Goal: Task Accomplishment & Management: Complete application form

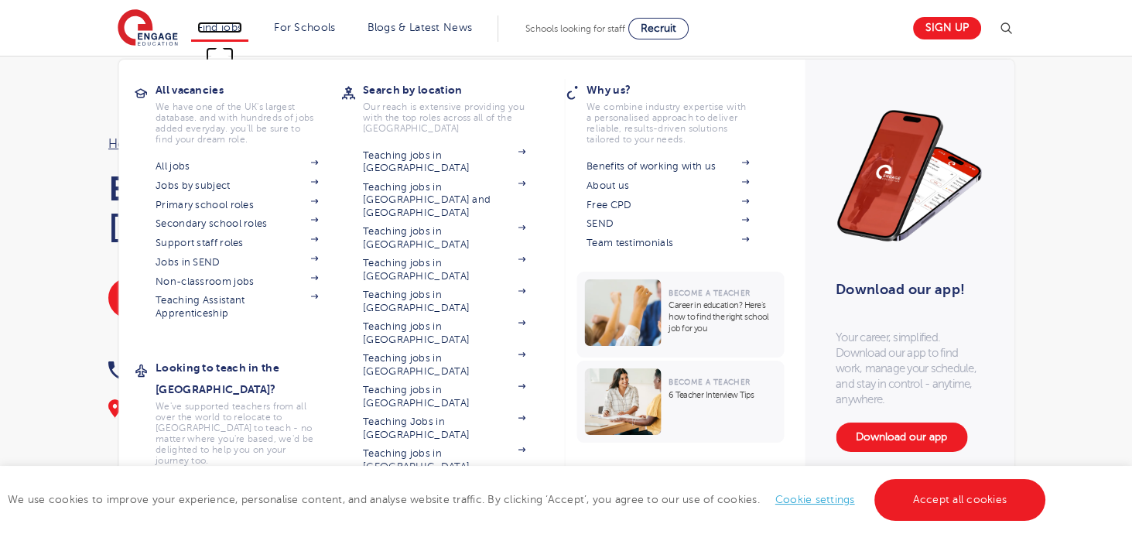
click at [238, 29] on link "Find jobs" at bounding box center [220, 28] width 46 height 12
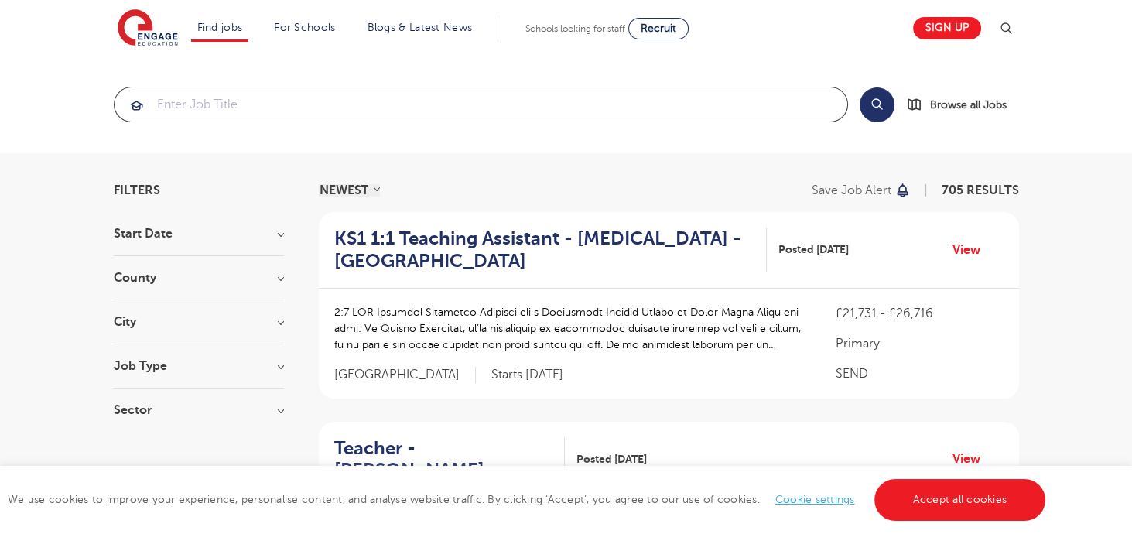
click at [213, 104] on input "search" at bounding box center [480, 104] width 733 height 34
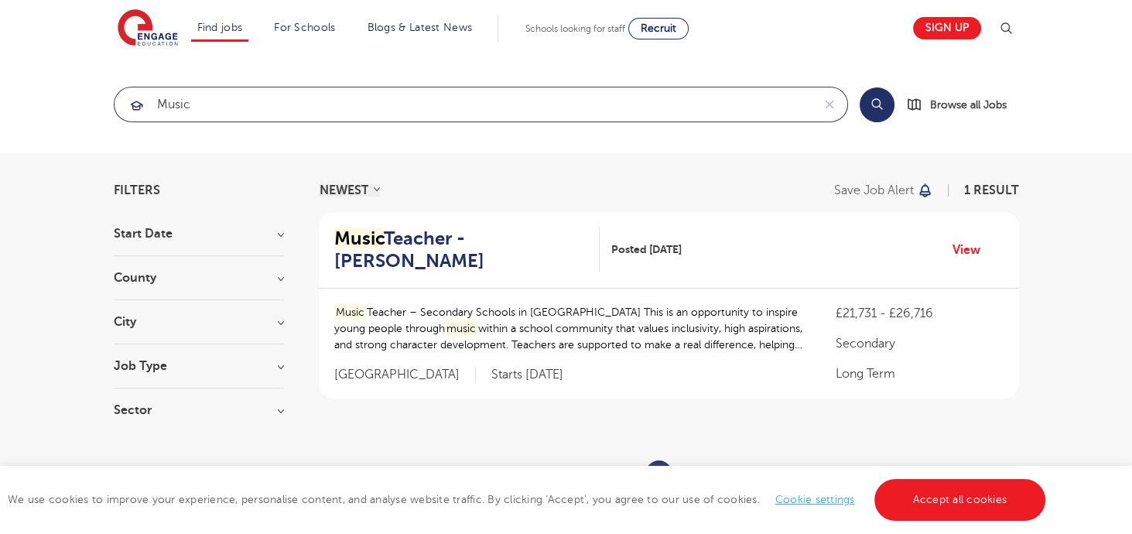
type input "music"
click button "Submit" at bounding box center [0, 0] width 0 height 0
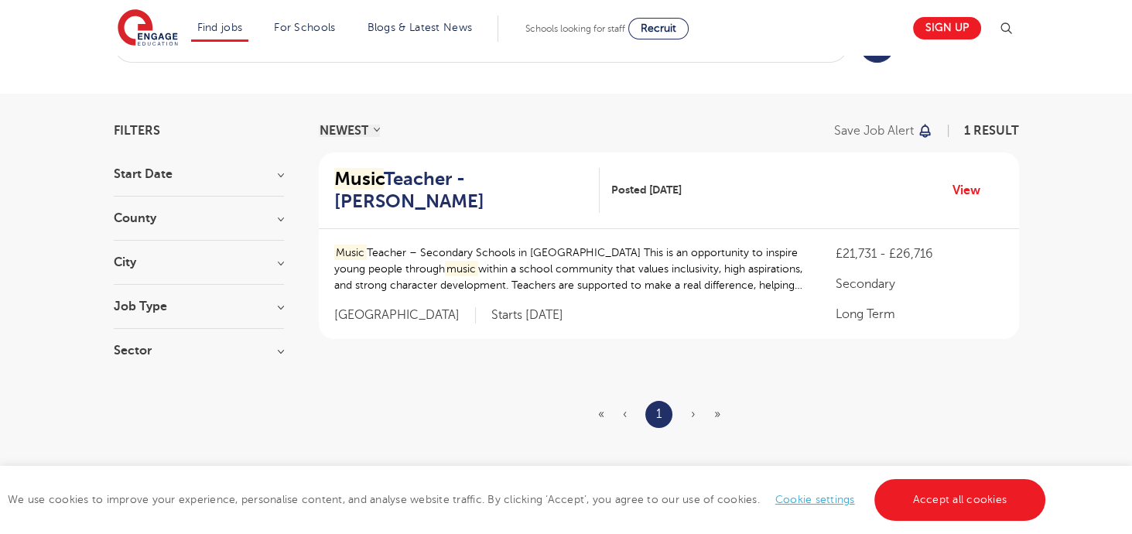
scroll to position [50, 0]
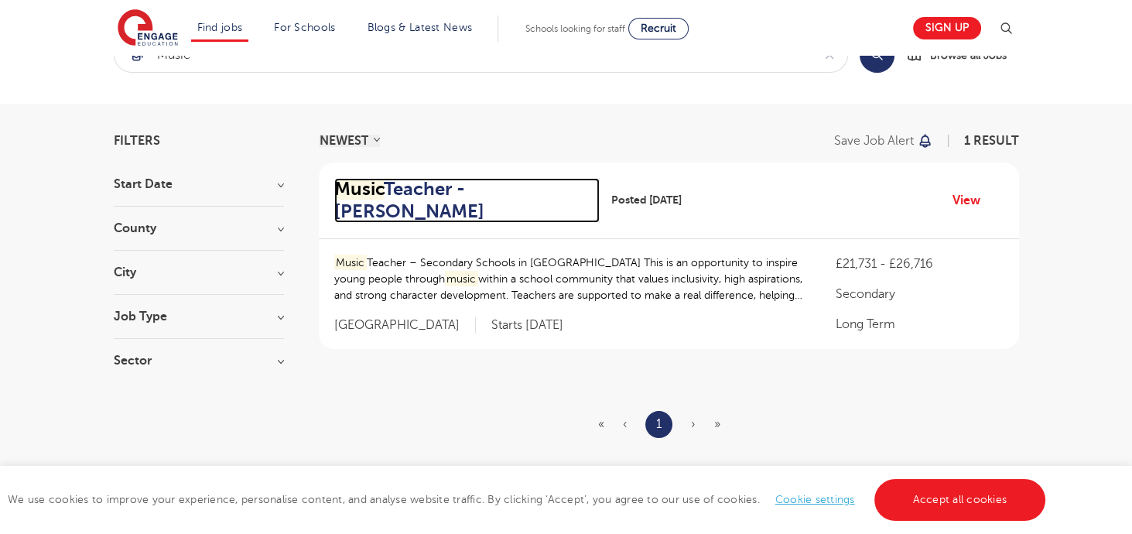
click at [385, 212] on h2 "Music Teacher - Hastings" at bounding box center [461, 200] width 254 height 45
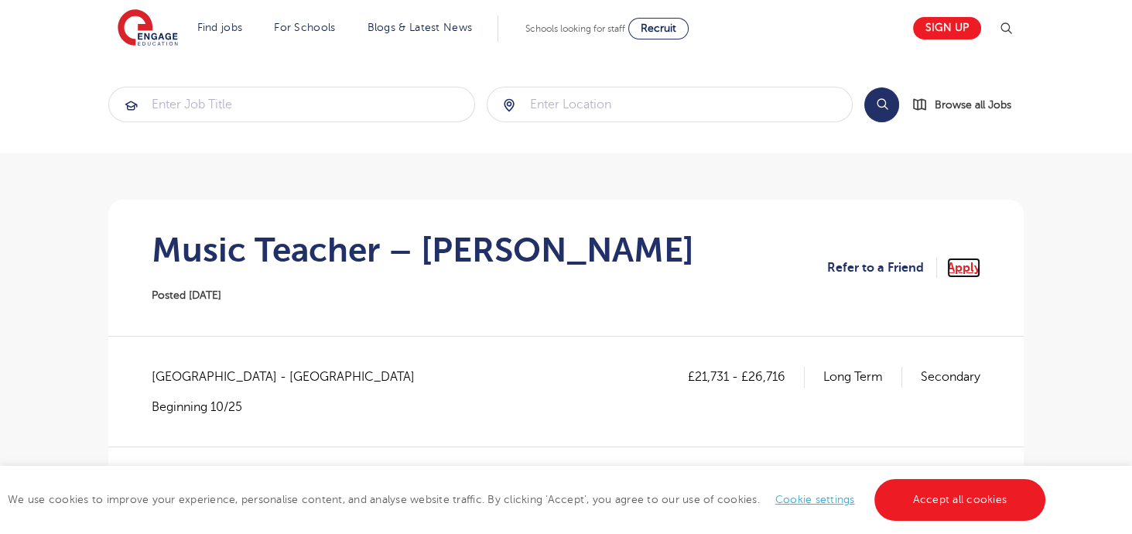
click at [964, 270] on link "Apply" at bounding box center [963, 268] width 33 height 20
